Goal: Information Seeking & Learning: Learn about a topic

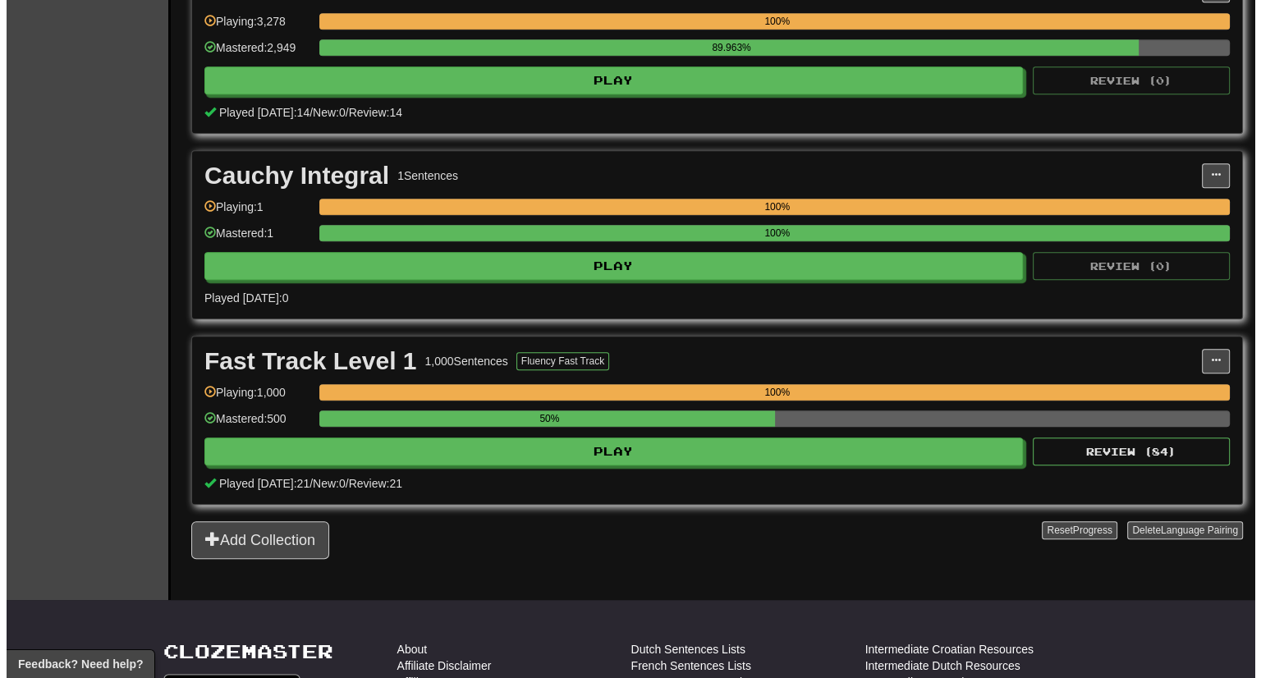
scroll to position [964, 0]
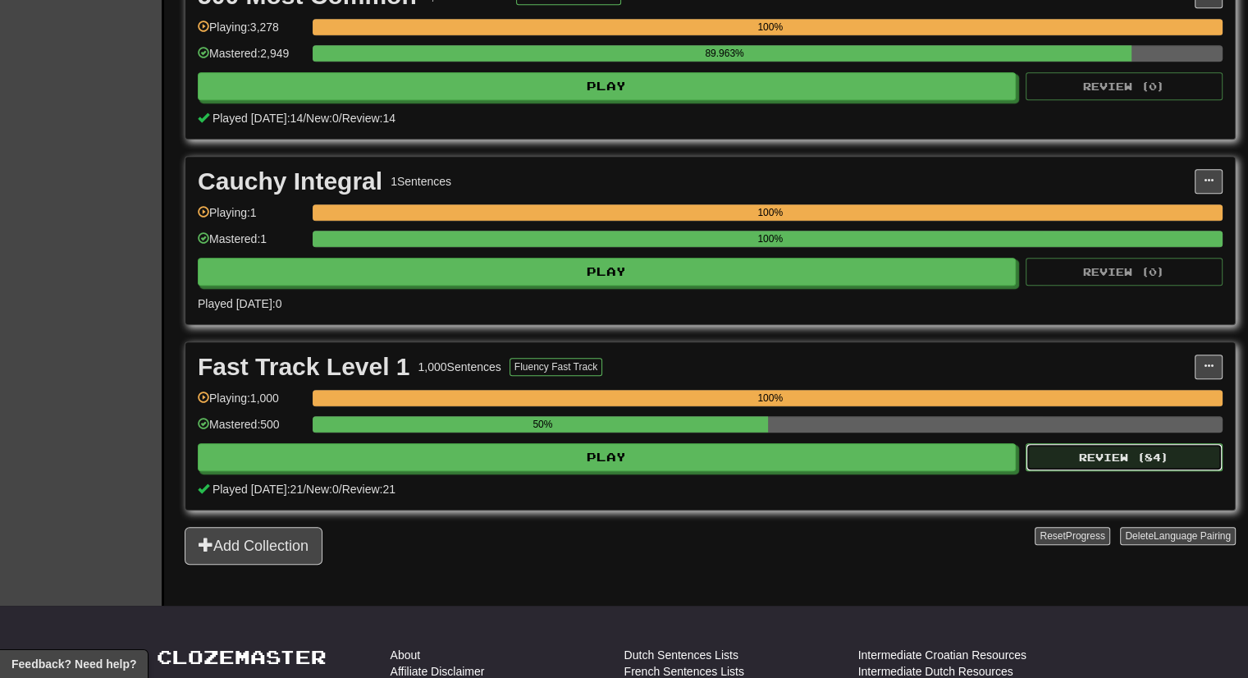
click at [1106, 451] on button "Review ( 84 )" at bounding box center [1124, 457] width 197 height 28
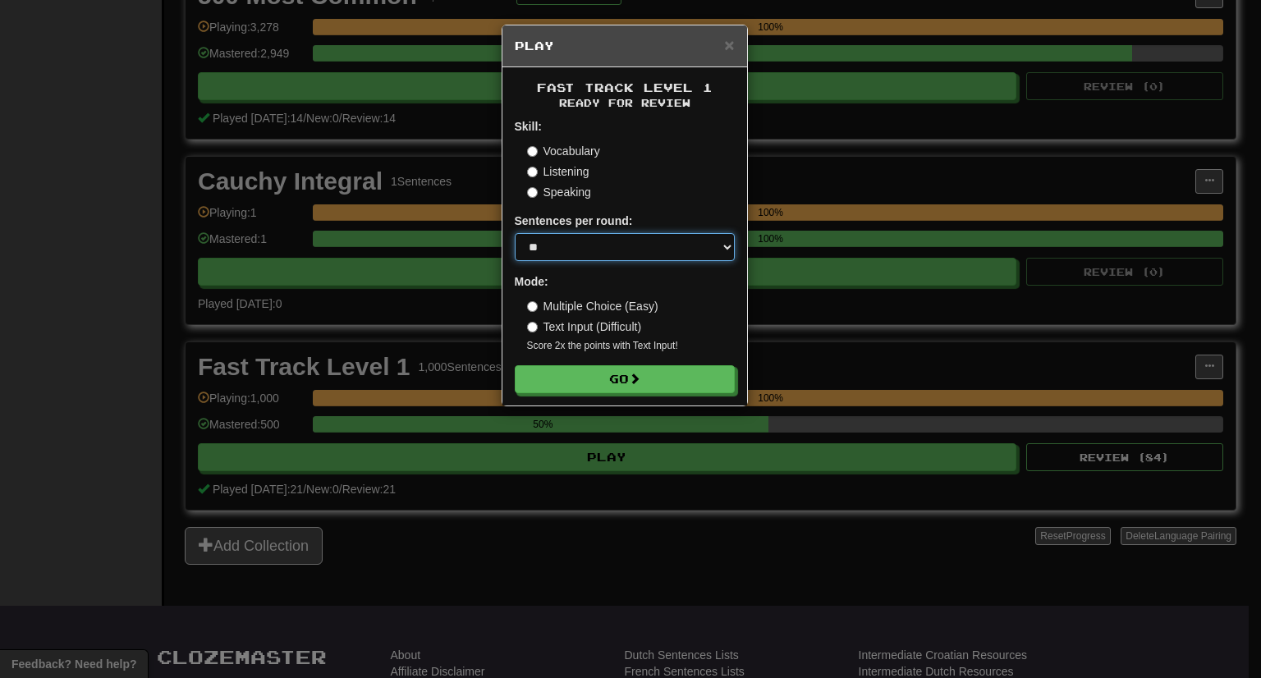
click at [707, 245] on select "* ** ** ** ** ** *** ********" at bounding box center [625, 247] width 220 height 28
select select "***"
click at [515, 233] on select "* ** ** ** ** ** *** ********" at bounding box center [625, 247] width 220 height 28
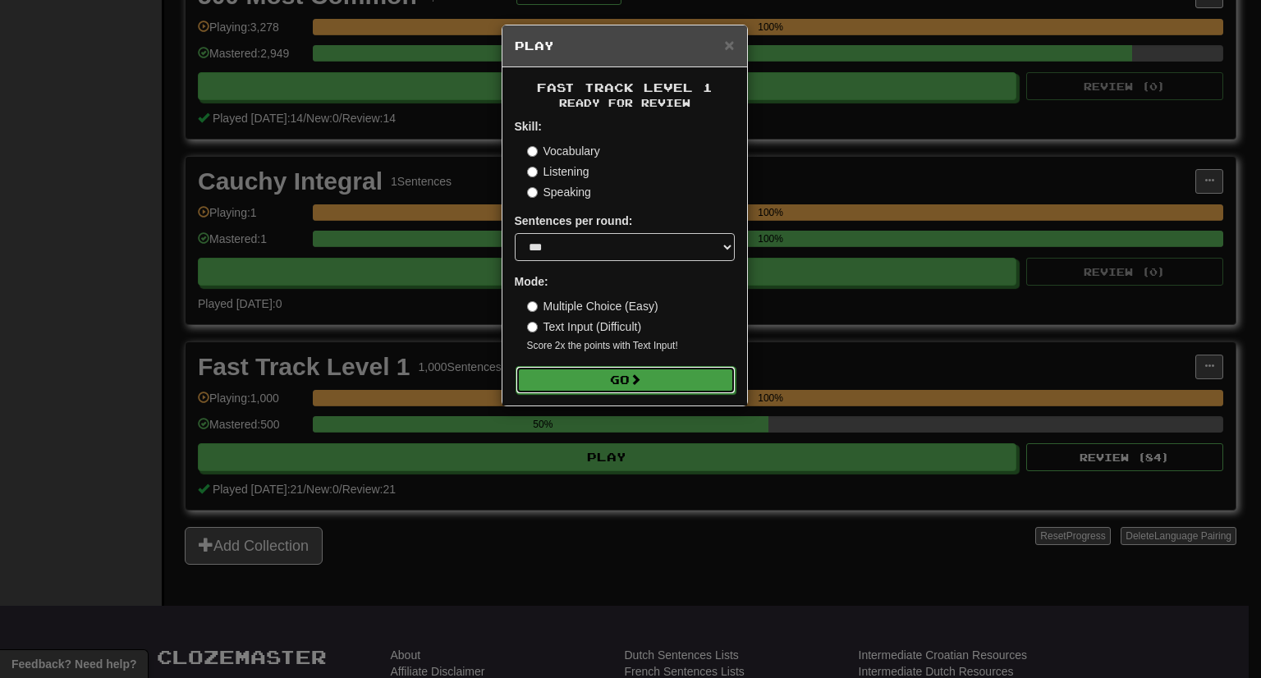
click at [627, 382] on button "Go" at bounding box center [625, 380] width 220 height 28
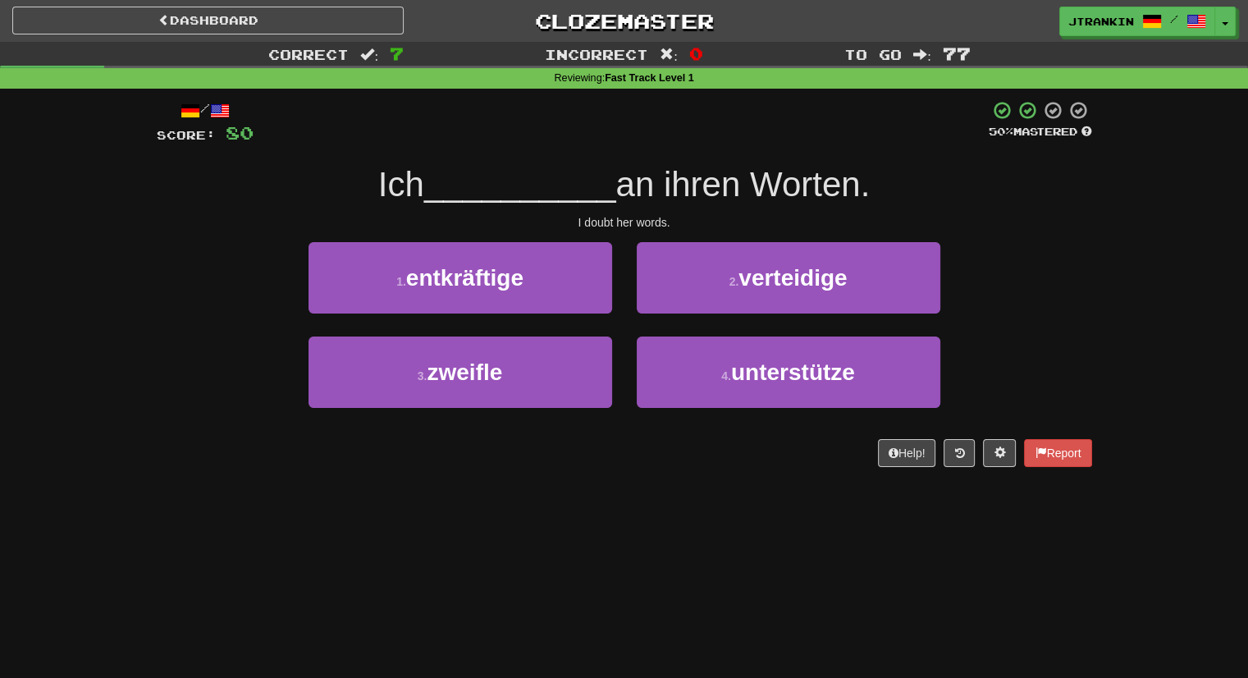
click at [1044, 291] on div "1 . entkräftige 2 . verteidige" at bounding box center [624, 289] width 985 height 94
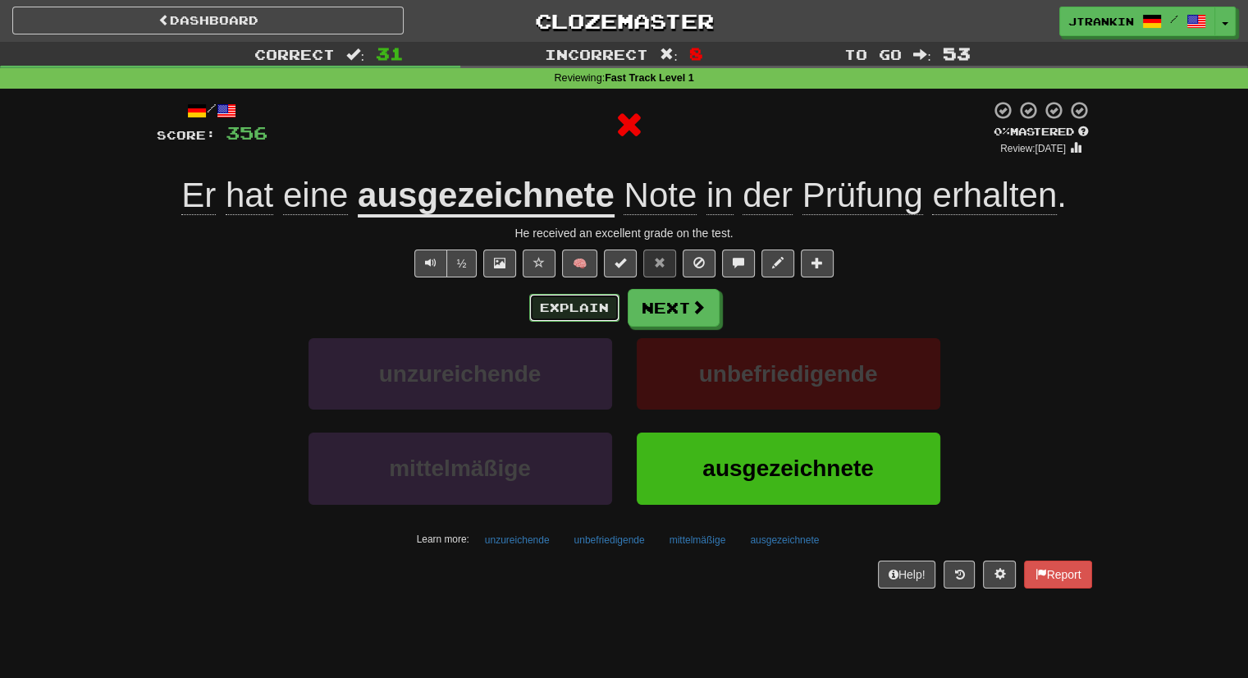
click at [593, 309] on button "Explain" at bounding box center [574, 308] width 90 height 28
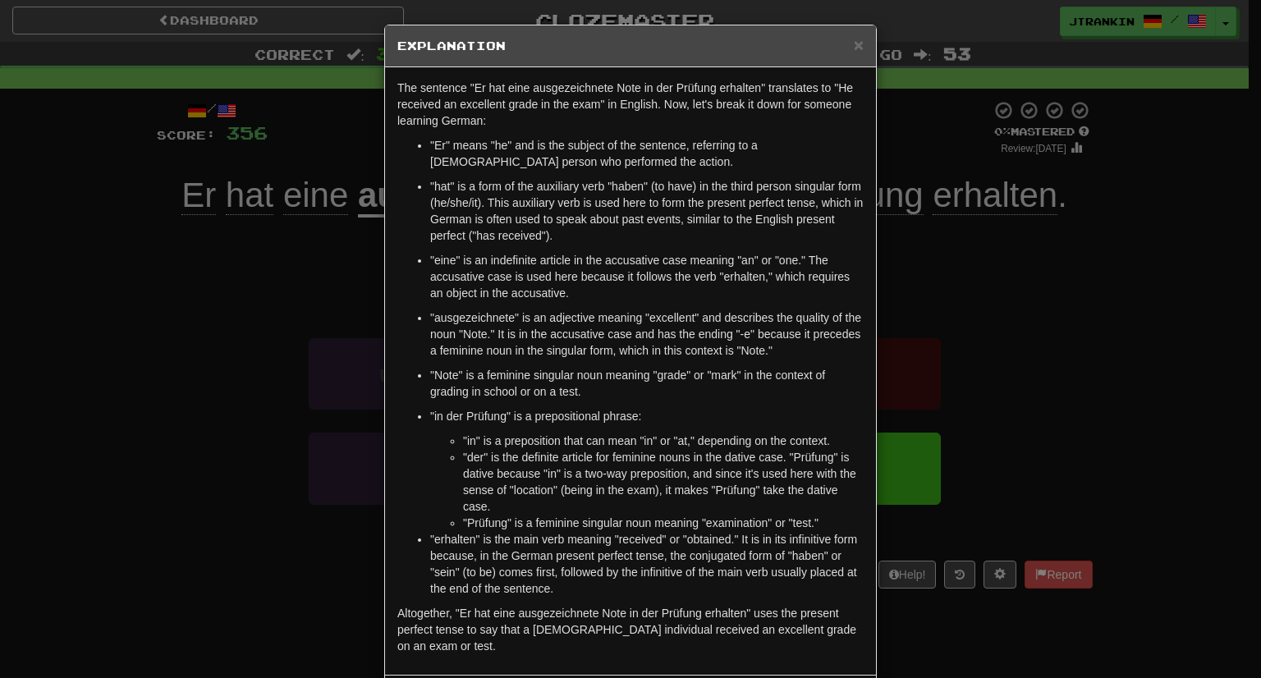
click at [1149, 378] on div "× Explanation The sentence "Er hat eine ausgezeichnete Note in der Prüfung erha…" at bounding box center [630, 339] width 1261 height 678
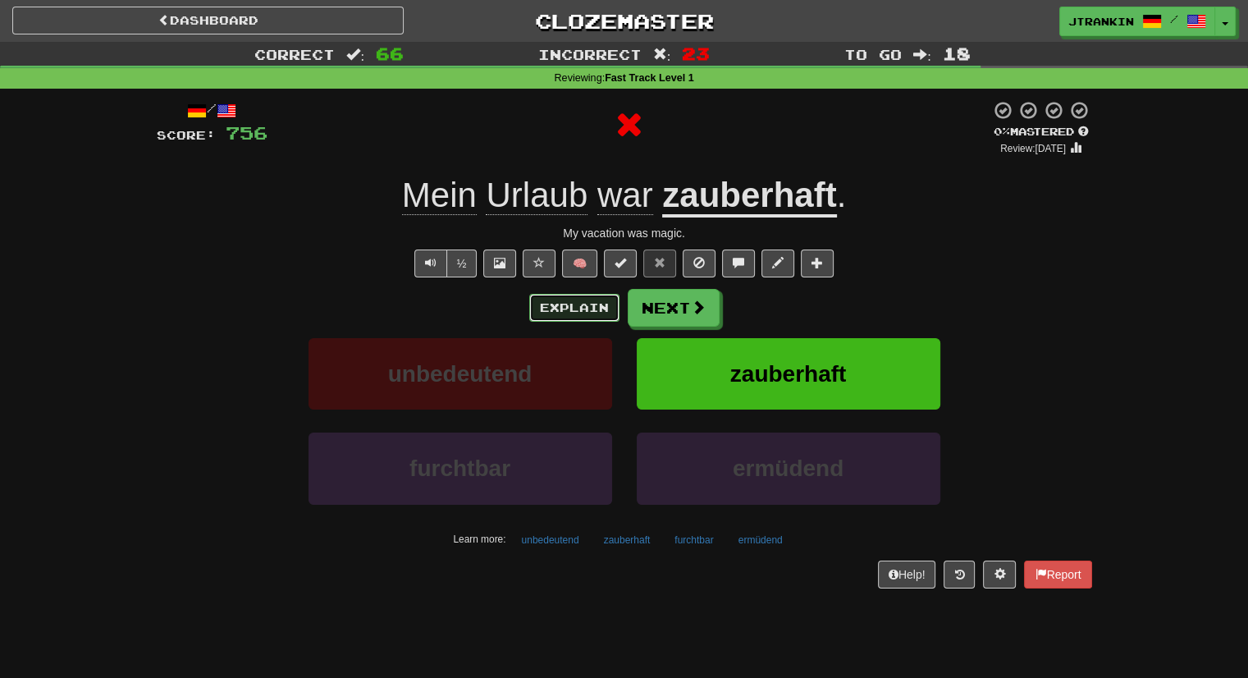
click at [593, 308] on button "Explain" at bounding box center [574, 308] width 90 height 28
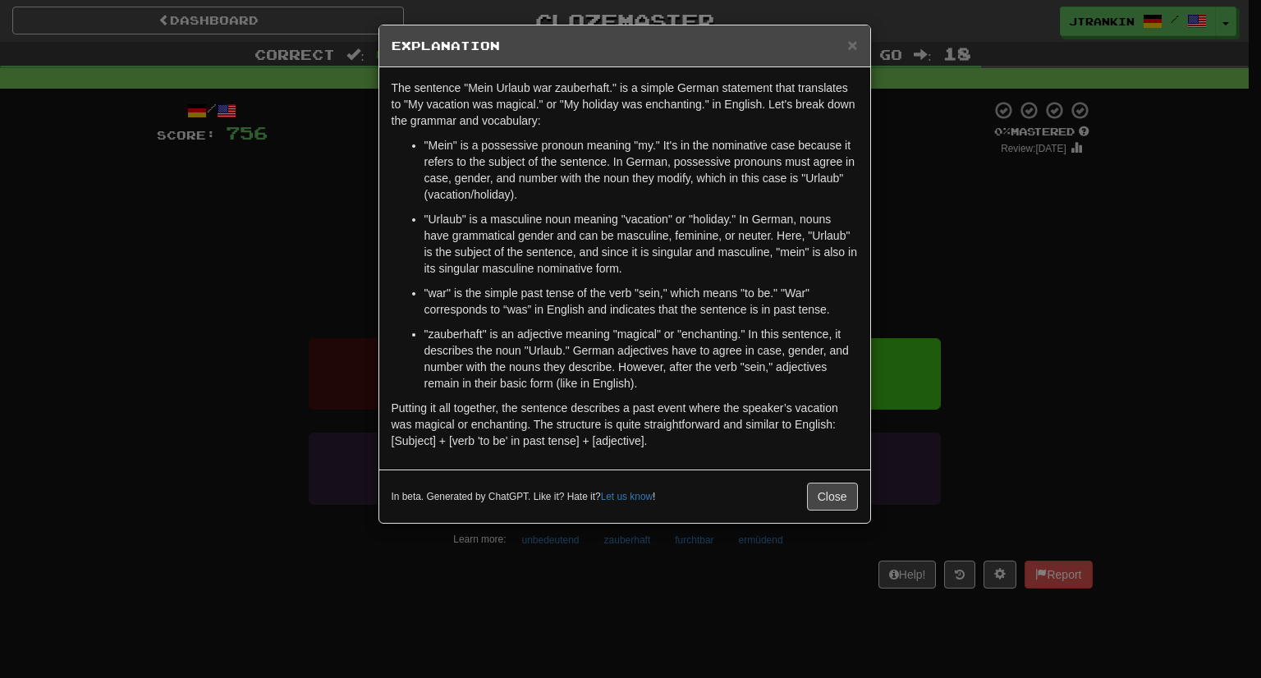
click at [991, 329] on div "× Explanation The sentence "Mein Urlaub war zauberhaft." is a simple German sta…" at bounding box center [630, 339] width 1261 height 678
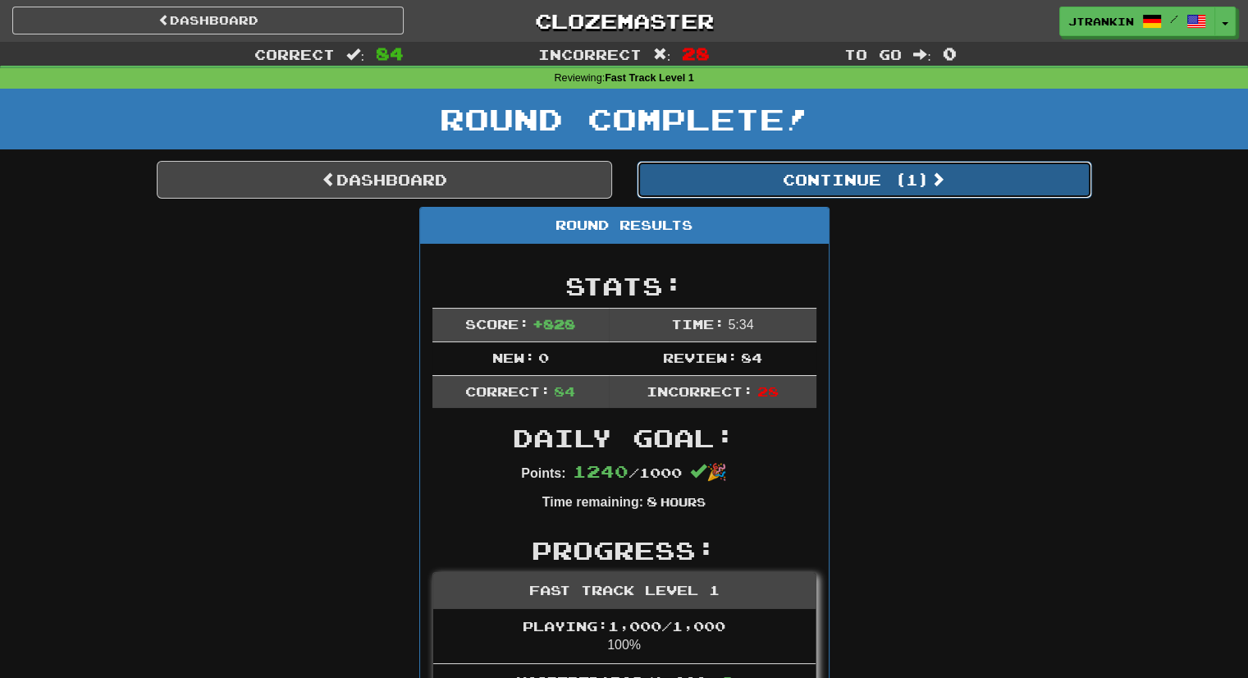
click at [982, 181] on button "Continue ( 1 )" at bounding box center [864, 180] width 455 height 38
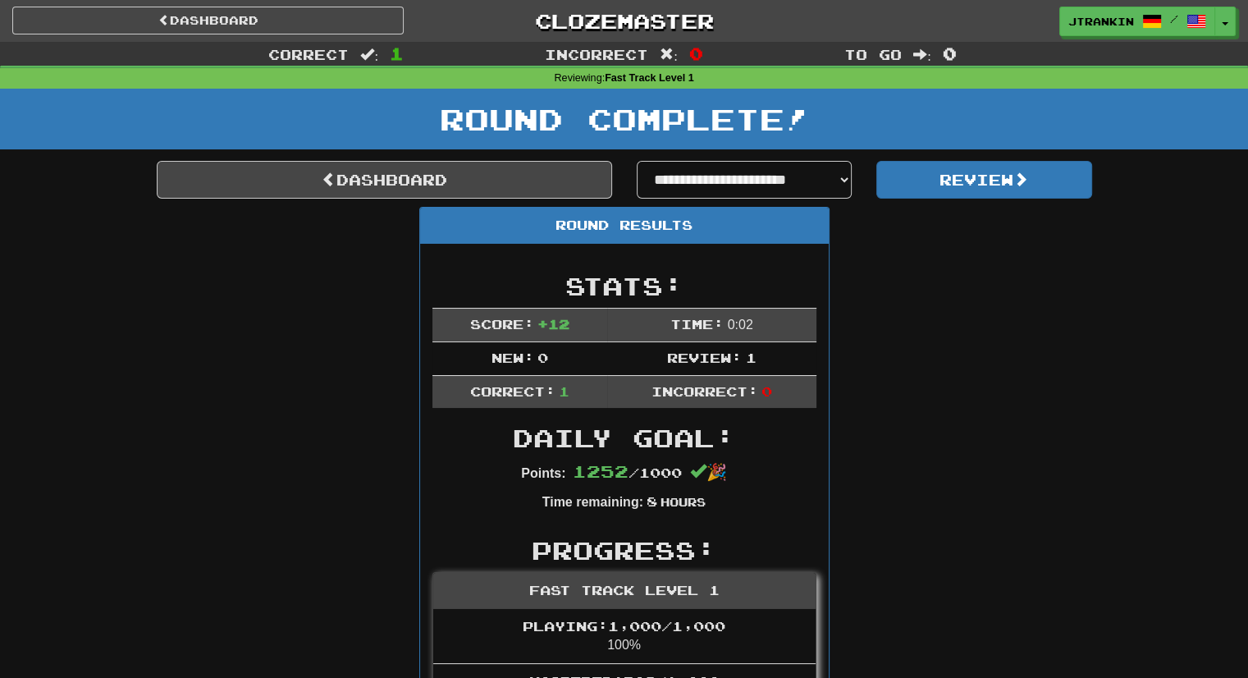
click at [1090, 309] on div "Round Results Stats: Score: + 12 Time: 0 : 0 2 New: 0 Review: 1 Correct: 1 Inco…" at bounding box center [625, 653] width 936 height 892
click at [1000, 176] on button "Review" at bounding box center [984, 180] width 216 height 38
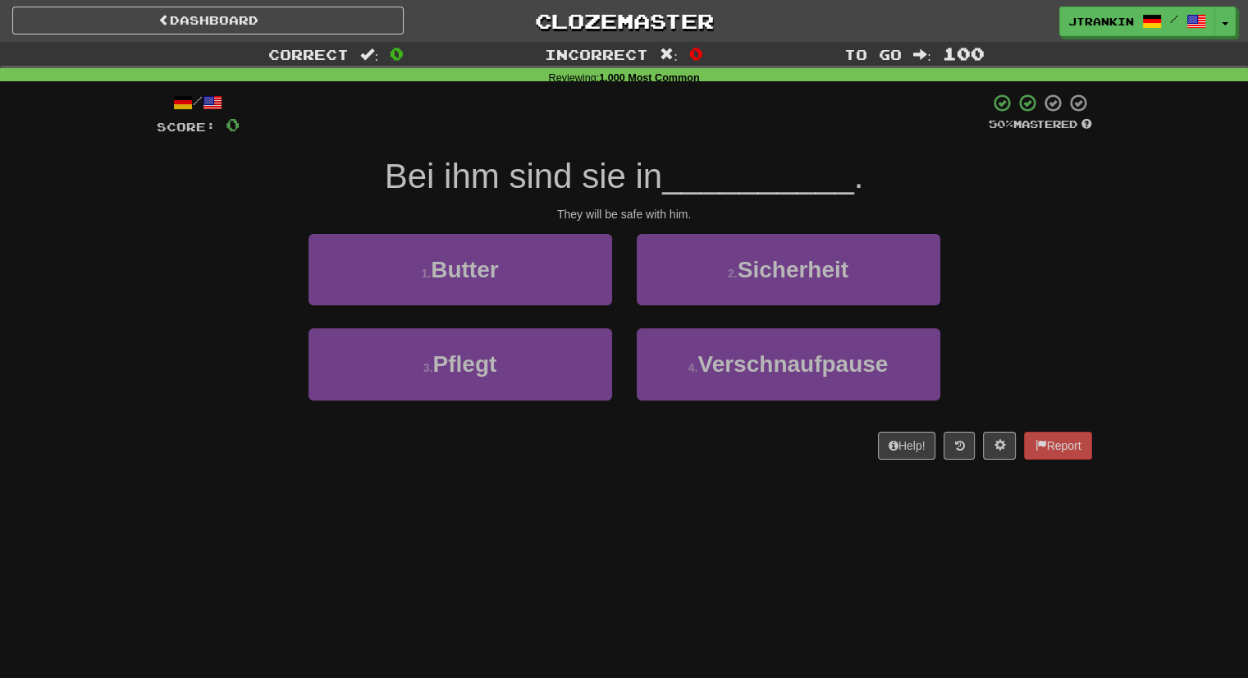
click at [1066, 405] on div "3 . Pflegt 4 . Verschnaufpause" at bounding box center [624, 375] width 985 height 94
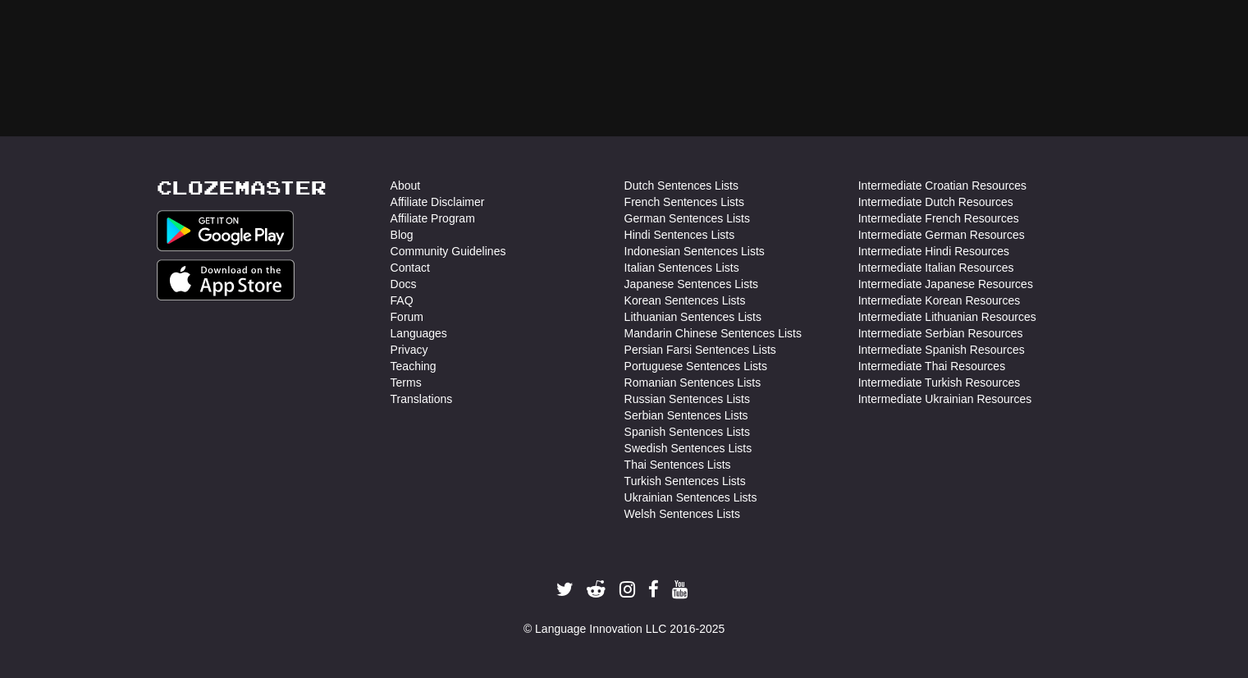
scroll to position [107, 0]
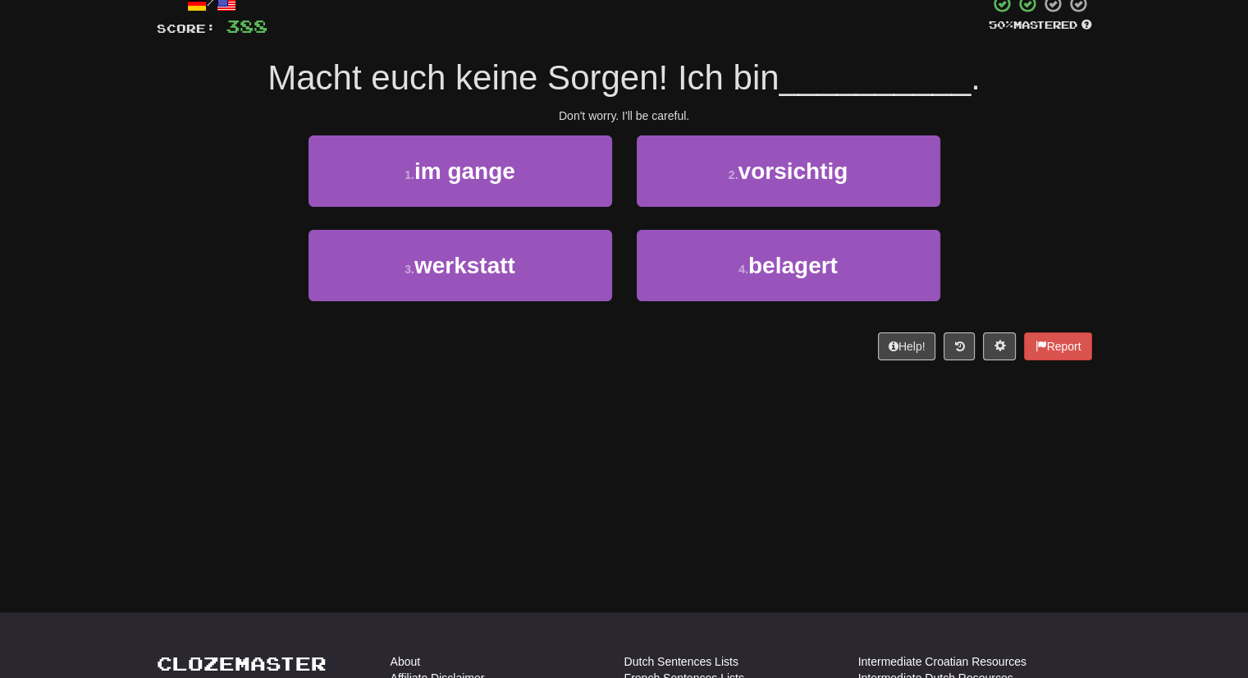
click at [1111, 224] on div "Correct : 33 Incorrect : 3 To go : 67 Reviewing : 1,000 Most Common / Score: 38…" at bounding box center [624, 159] width 1248 height 448
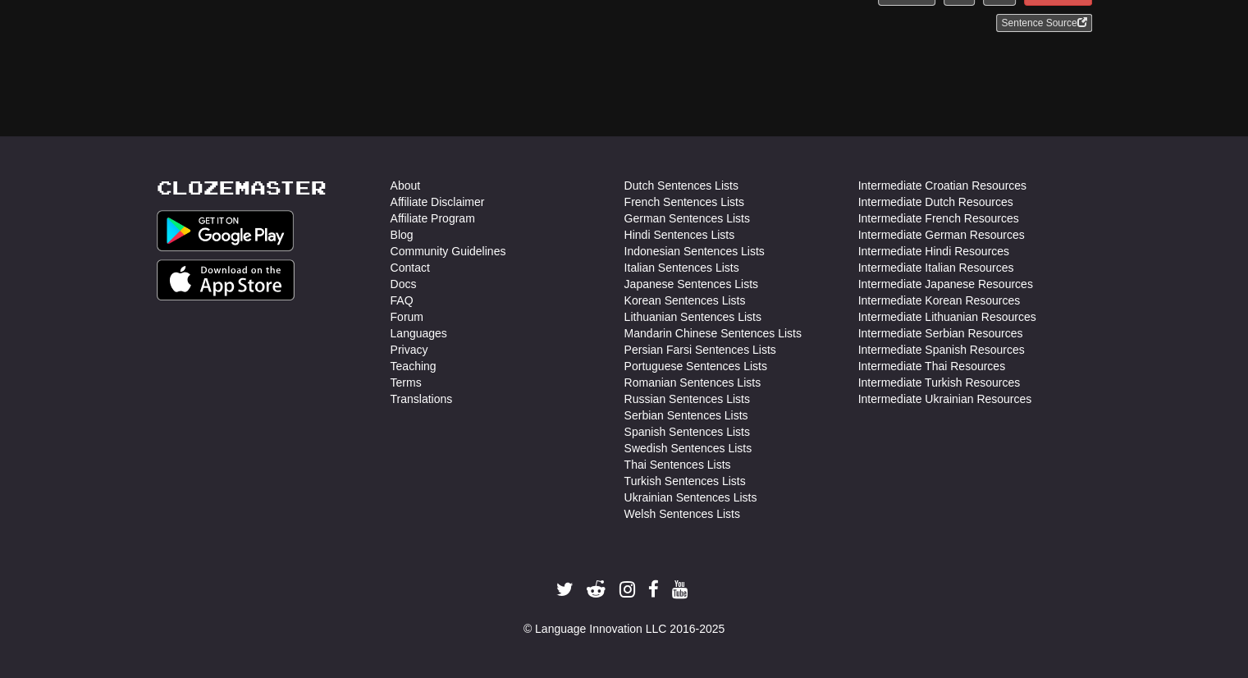
scroll to position [0, 0]
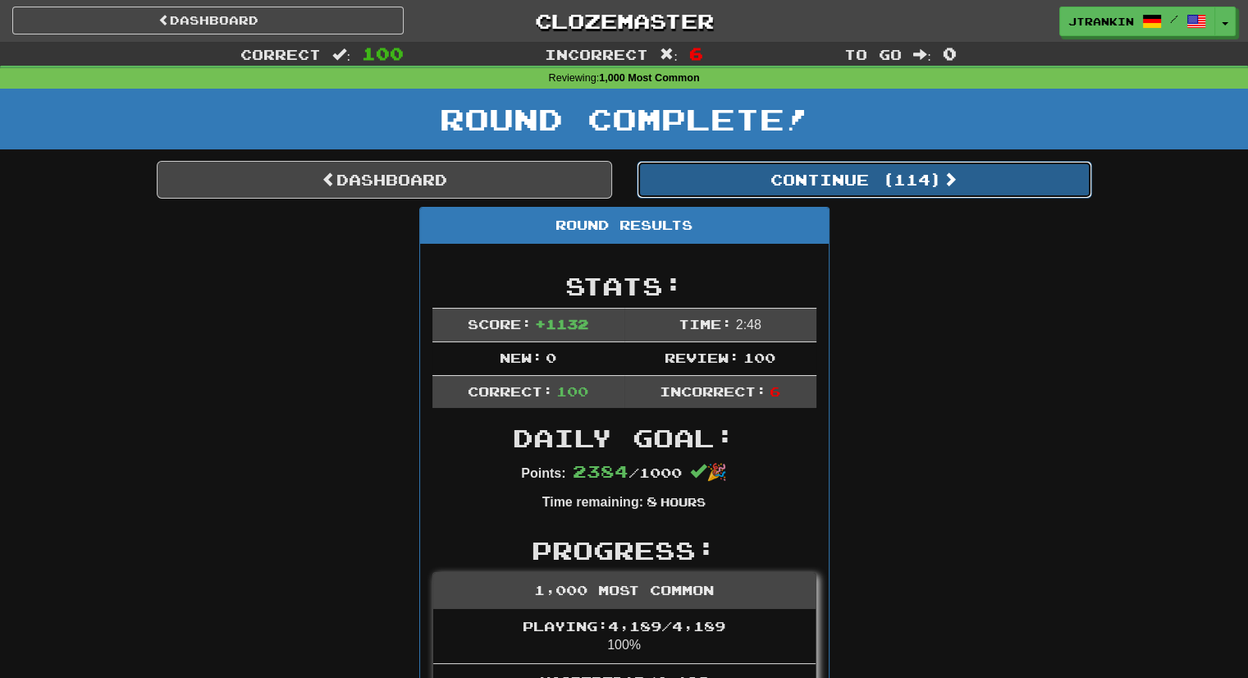
click at [1072, 196] on button "Continue ( 114 )" at bounding box center [864, 180] width 455 height 38
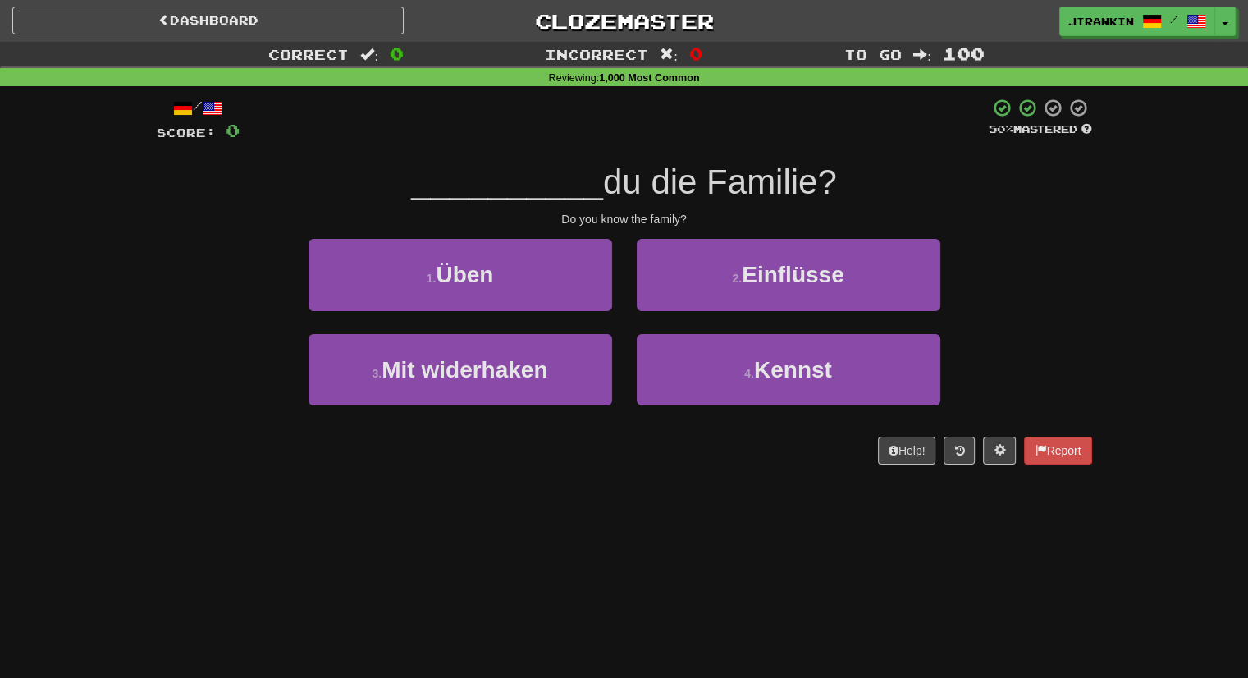
click at [1104, 211] on div "Correct : 0 Incorrect : 0 To go : 100 Reviewing : 1,000 Most Common / Score: 0 …" at bounding box center [624, 265] width 1248 height 446
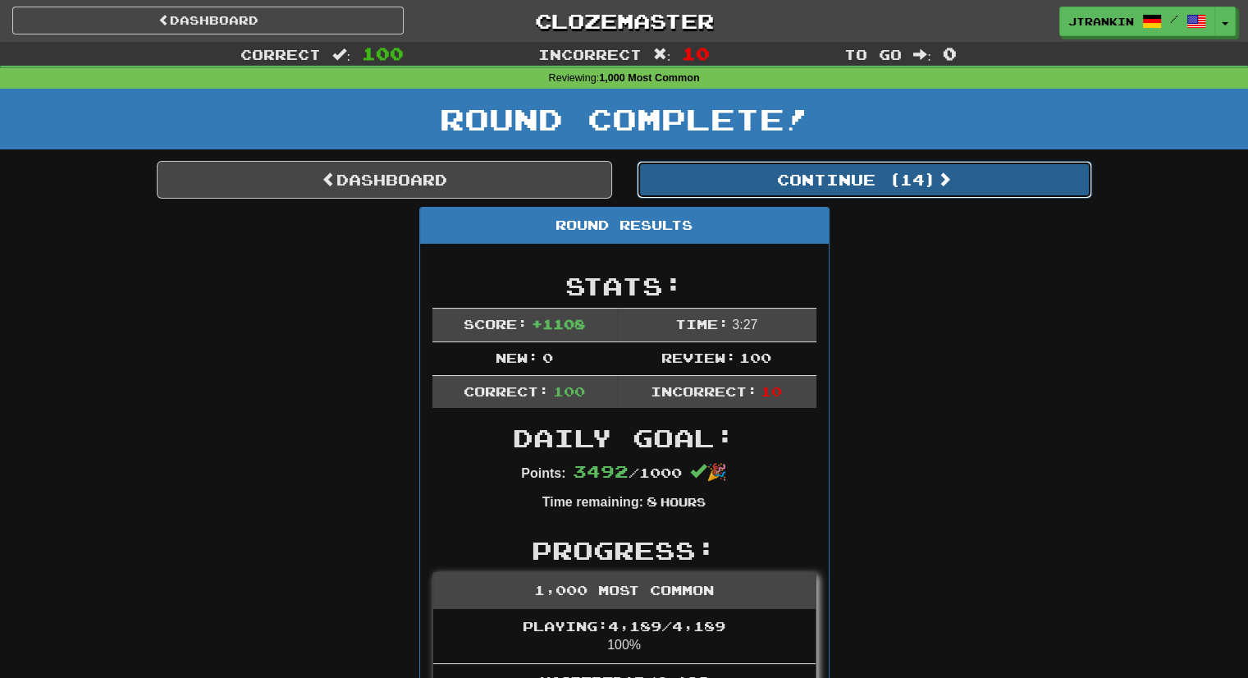
click at [943, 183] on span at bounding box center [944, 179] width 15 height 15
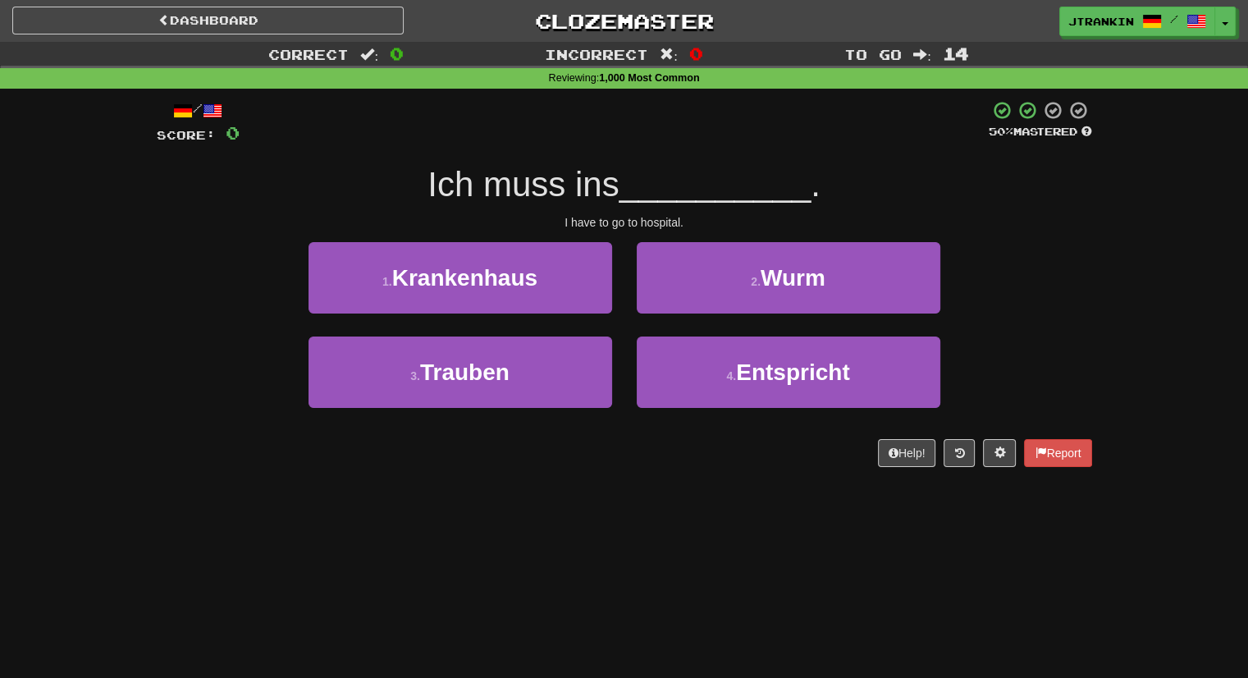
click at [1055, 253] on div "1 . Krankenhaus 2 . Wurm" at bounding box center [624, 289] width 985 height 94
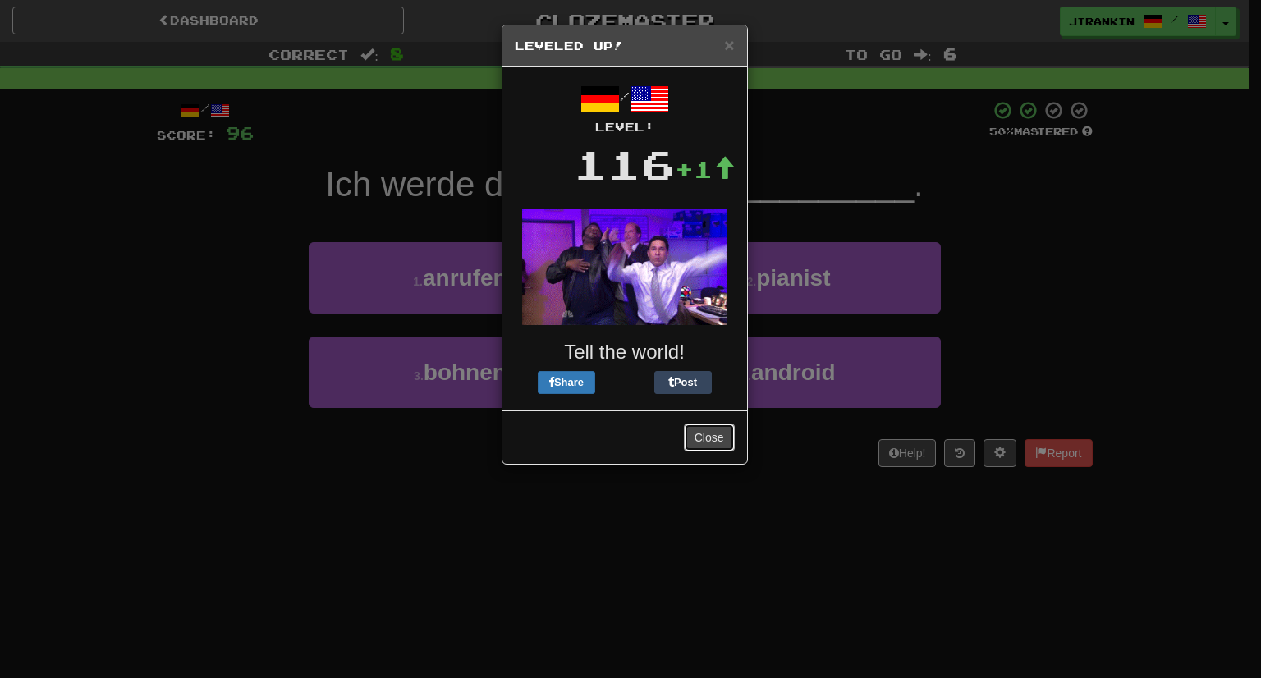
click at [717, 444] on button "Close" at bounding box center [709, 437] width 51 height 28
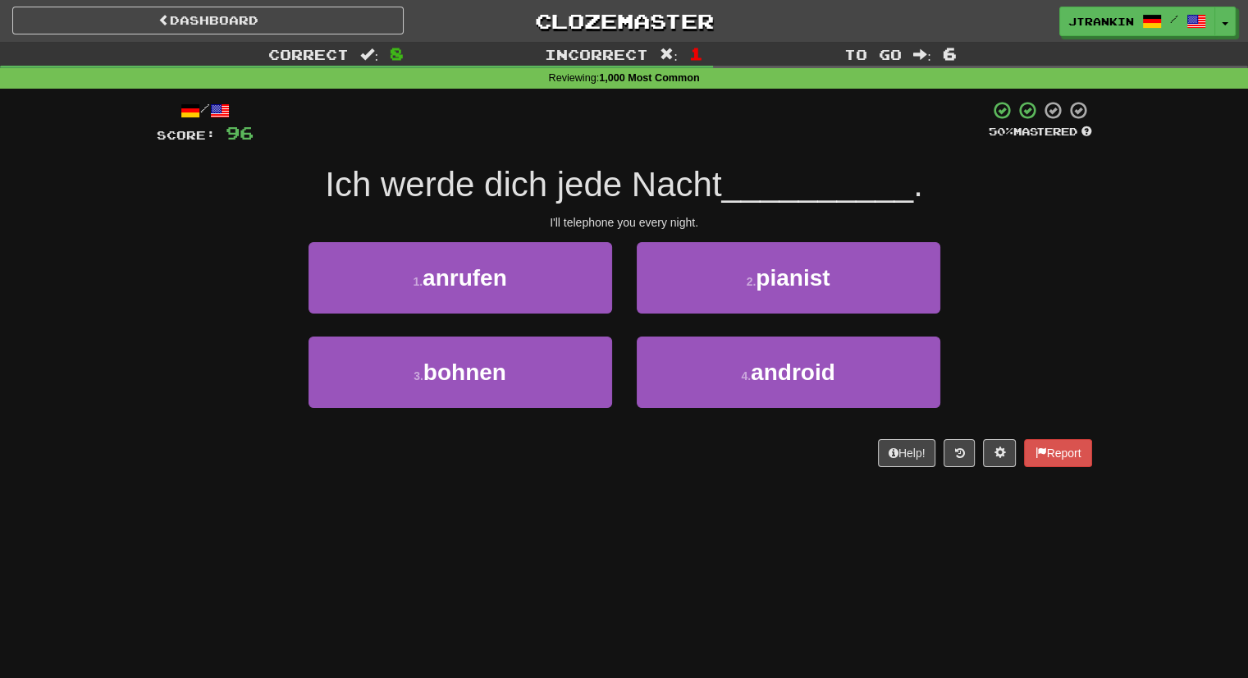
click at [986, 331] on div "1 . anrufen 2 . pianist" at bounding box center [624, 289] width 985 height 94
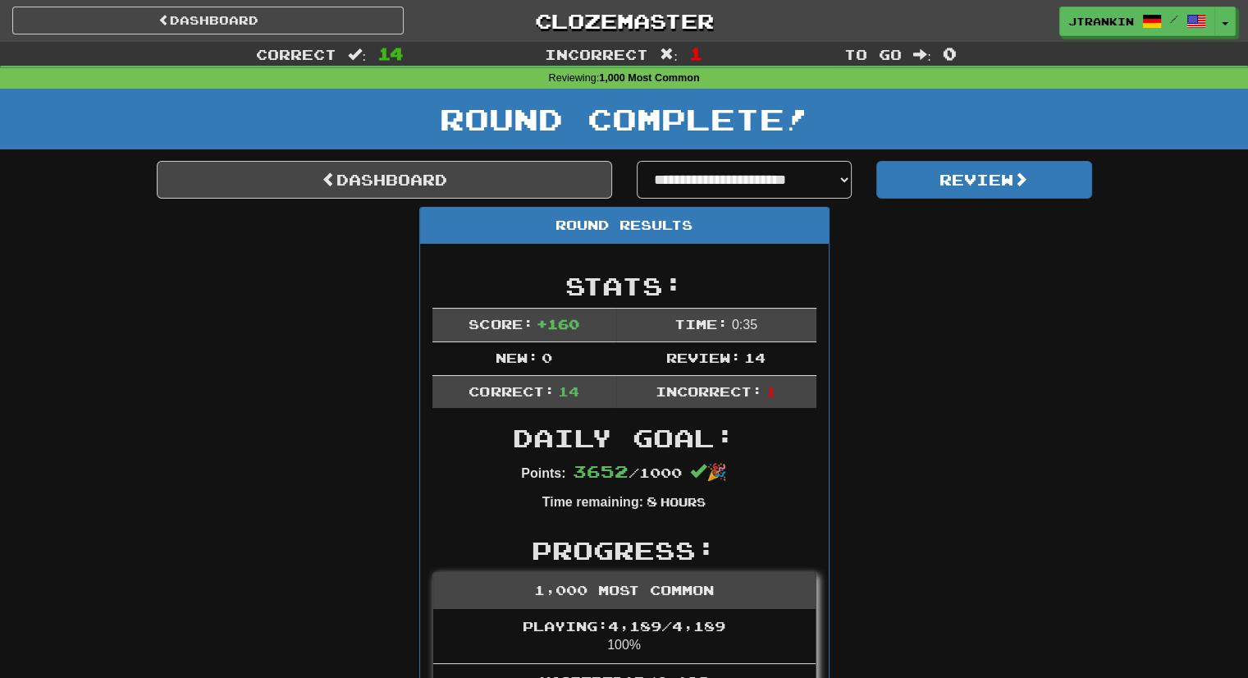
click at [1049, 198] on div "**********" at bounding box center [865, 180] width 480 height 38
click at [1028, 178] on span at bounding box center [1021, 179] width 15 height 15
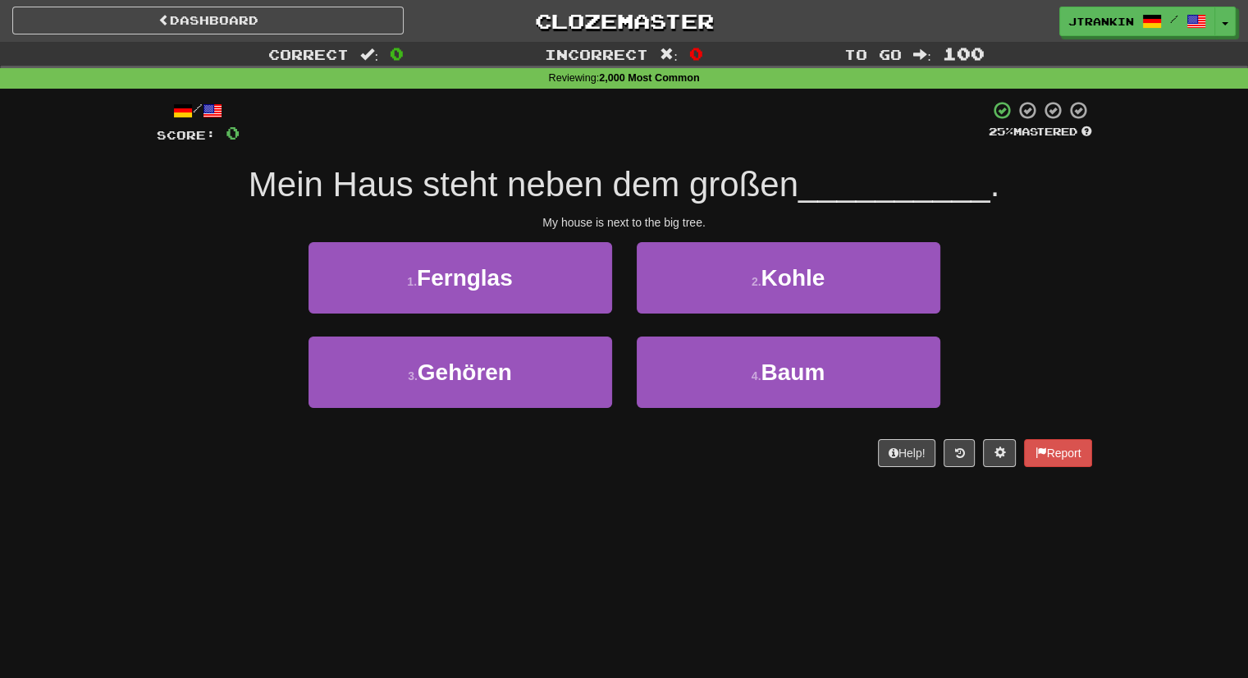
click at [1137, 185] on div "Correct : 0 Incorrect : 0 To go : 100 Reviewing : 2,000 Most Common / Score: 0 …" at bounding box center [624, 266] width 1248 height 448
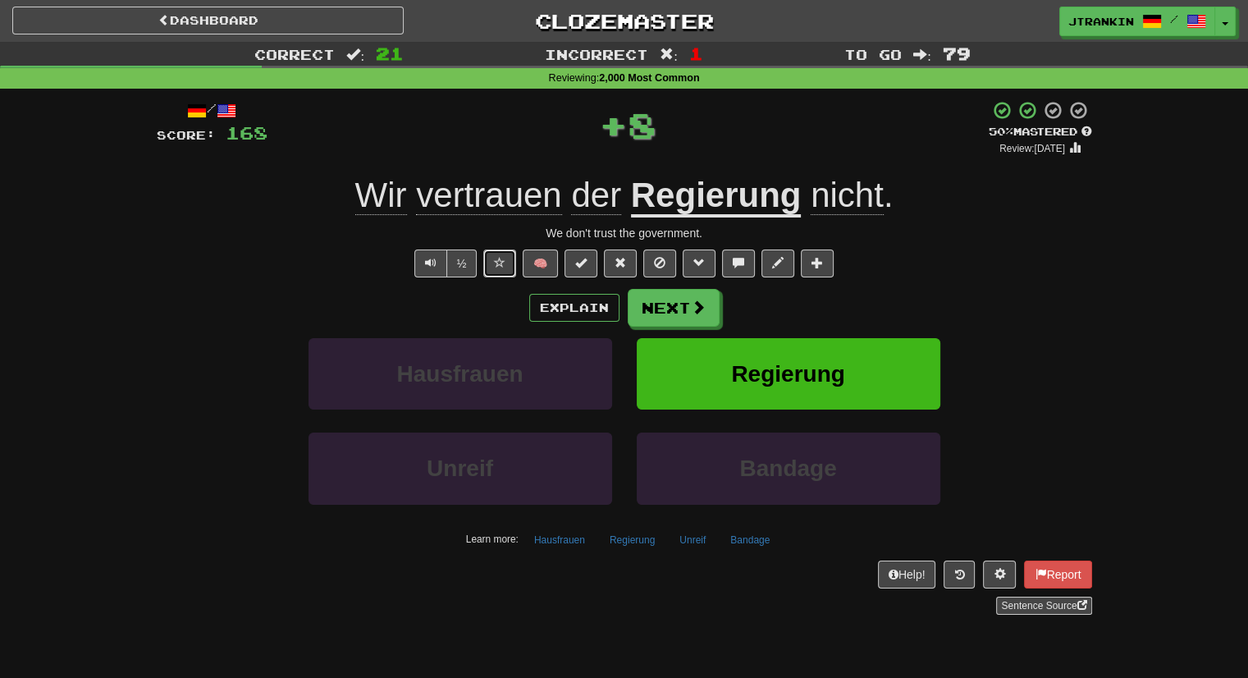
click at [497, 257] on span at bounding box center [499, 262] width 11 height 11
click at [702, 319] on button "Next" at bounding box center [675, 309] width 92 height 38
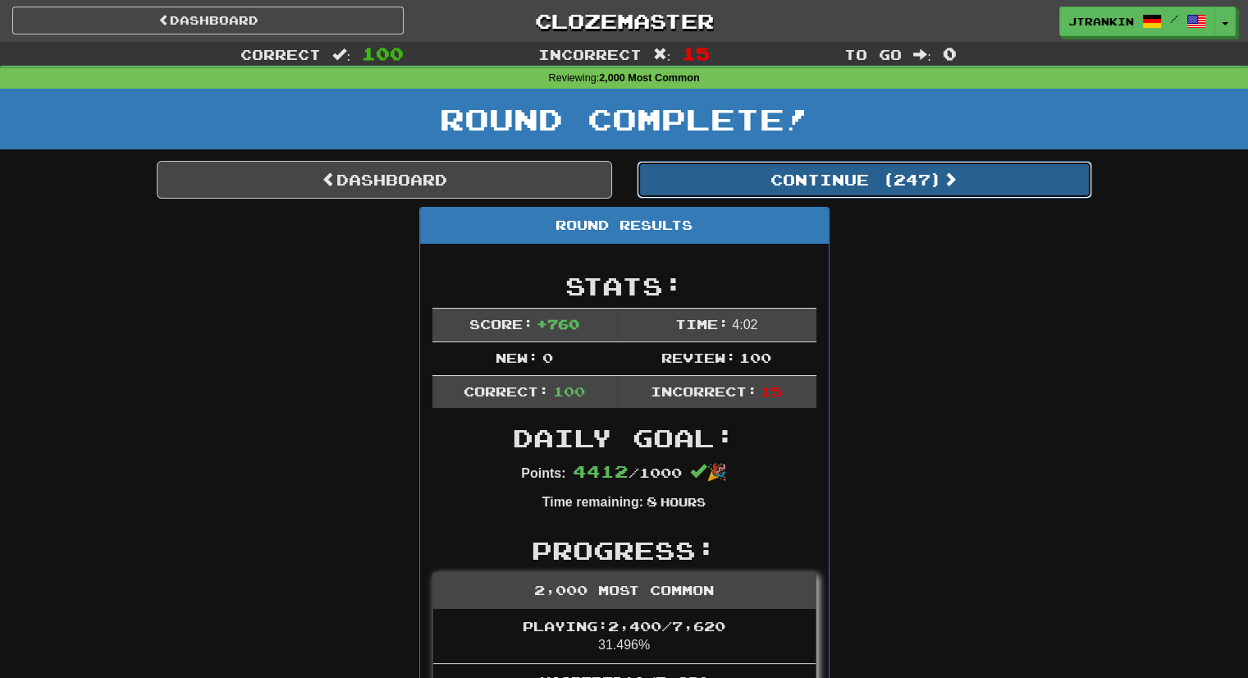
click at [1020, 195] on button "Continue ( 247 )" at bounding box center [864, 180] width 455 height 38
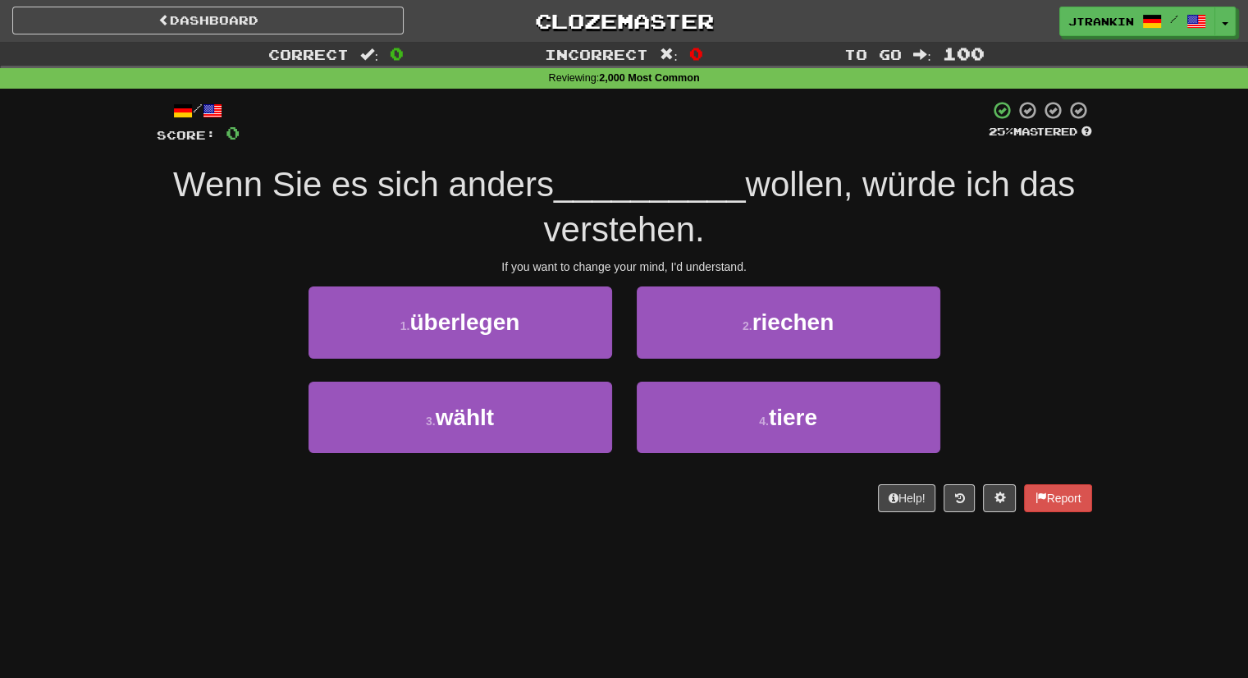
click at [1036, 241] on div "Wenn Sie es sich anders __________ wollen, würde ich das verstehen." at bounding box center [625, 206] width 936 height 89
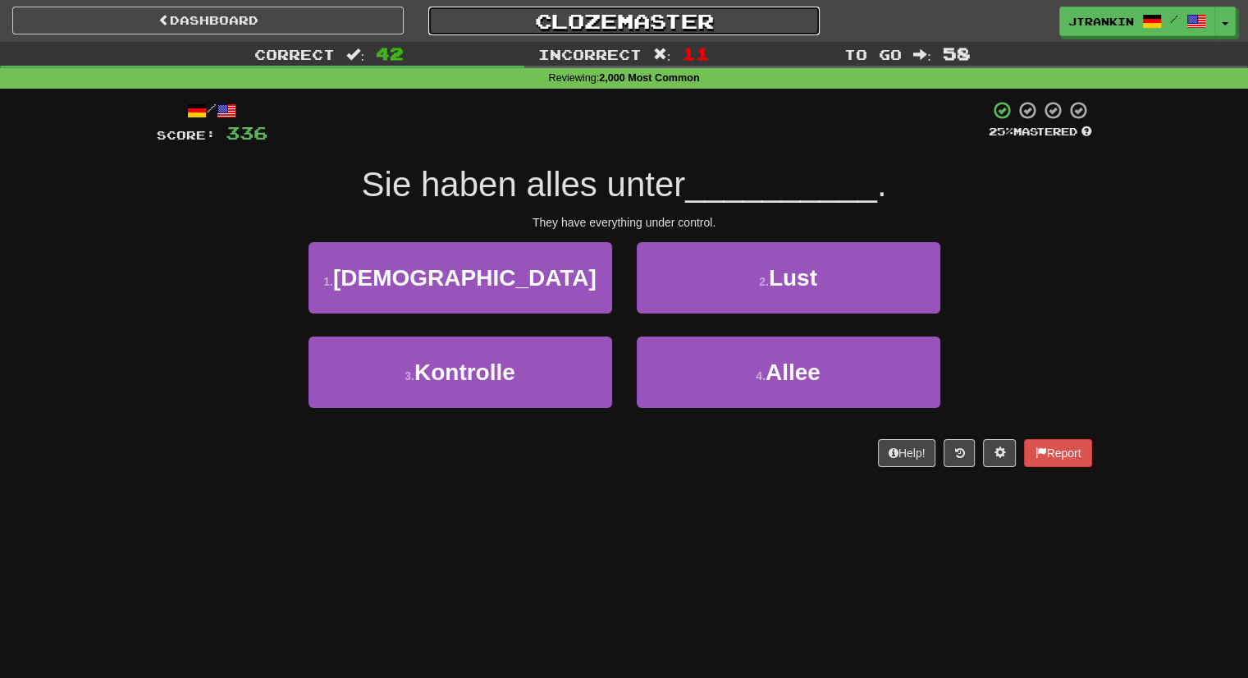
click at [703, 32] on link "Clozemaster" at bounding box center [623, 21] width 391 height 29
